Goal: Task Accomplishment & Management: Manage account settings

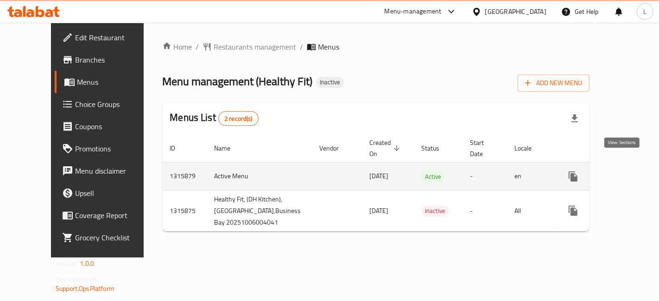
click at [635, 171] on icon "enhanced table" at bounding box center [640, 176] width 11 height 11
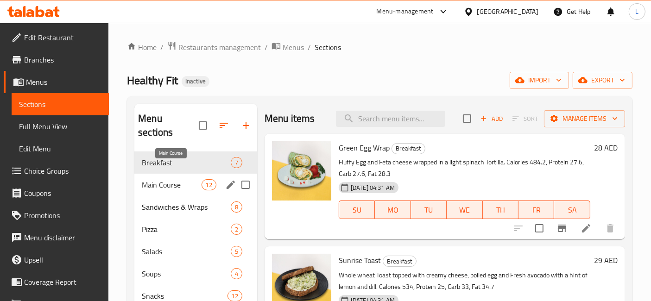
click at [192, 179] on span "Main Course" at bounding box center [171, 184] width 59 height 11
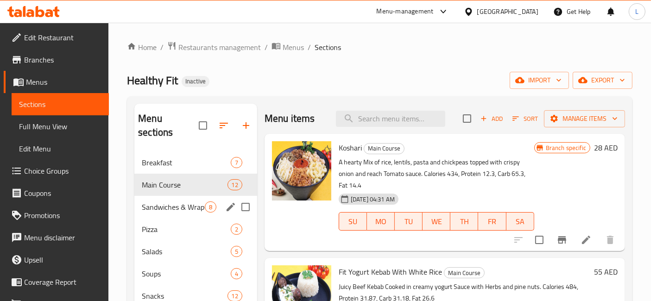
click at [191, 198] on div "Sandwiches & Wraps 8" at bounding box center [195, 207] width 123 height 22
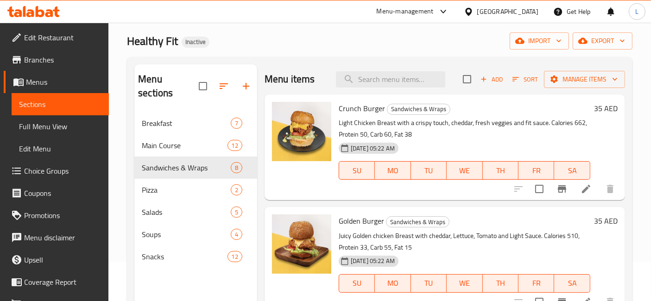
scroll to position [26, 0]
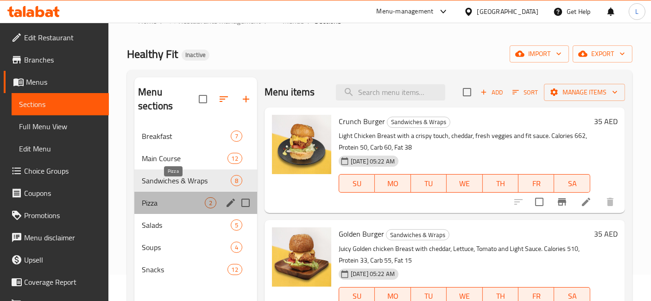
click at [184, 198] on span "Pizza" at bounding box center [173, 203] width 63 height 11
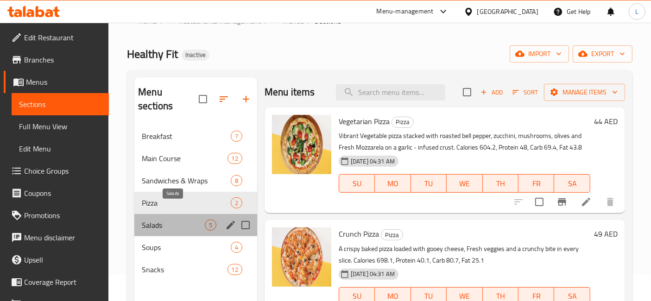
click at [171, 220] on span "Salads" at bounding box center [173, 225] width 63 height 11
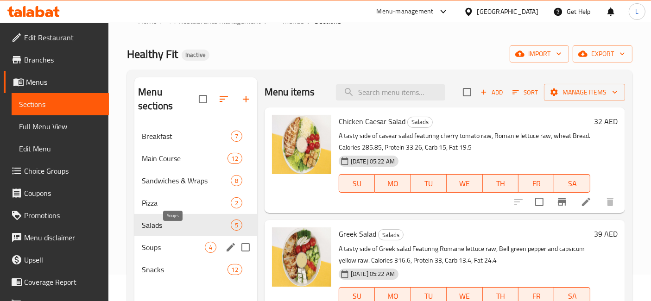
click at [170, 242] on span "Soups" at bounding box center [173, 247] width 63 height 11
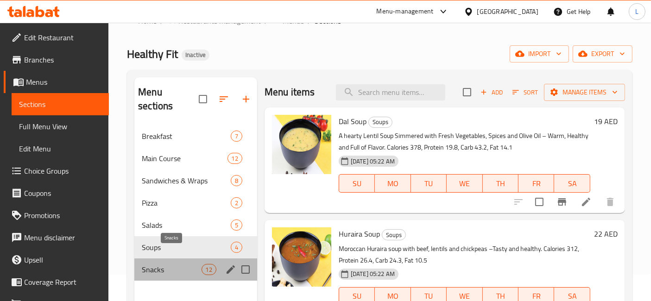
click at [186, 264] on span "Snacks" at bounding box center [171, 269] width 59 height 11
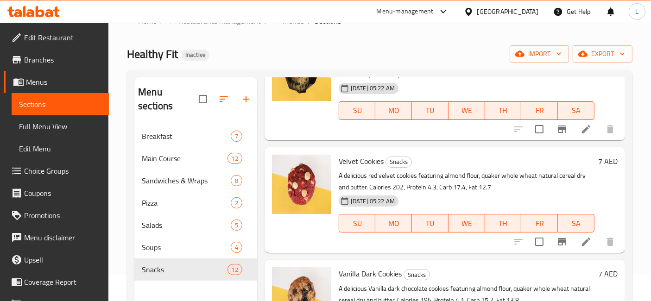
scroll to position [515, 0]
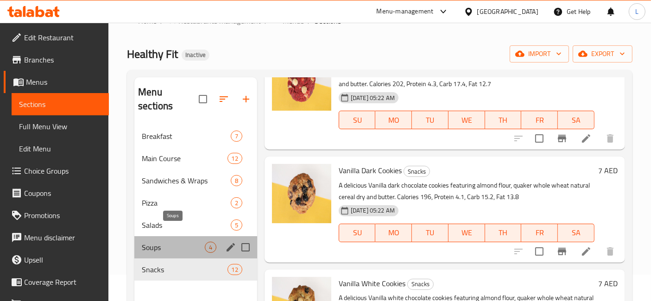
click at [182, 242] on span "Soups" at bounding box center [173, 247] width 63 height 11
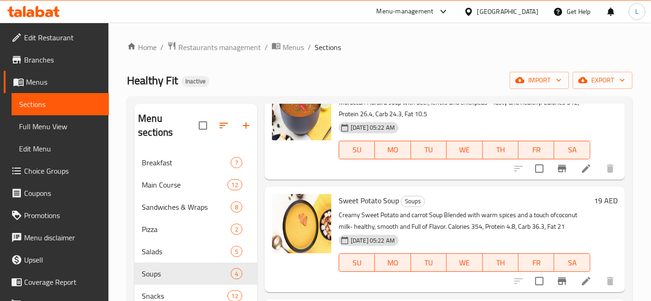
click at [43, 12] on icon at bounding box center [40, 11] width 9 height 11
